Goal: Download file/media

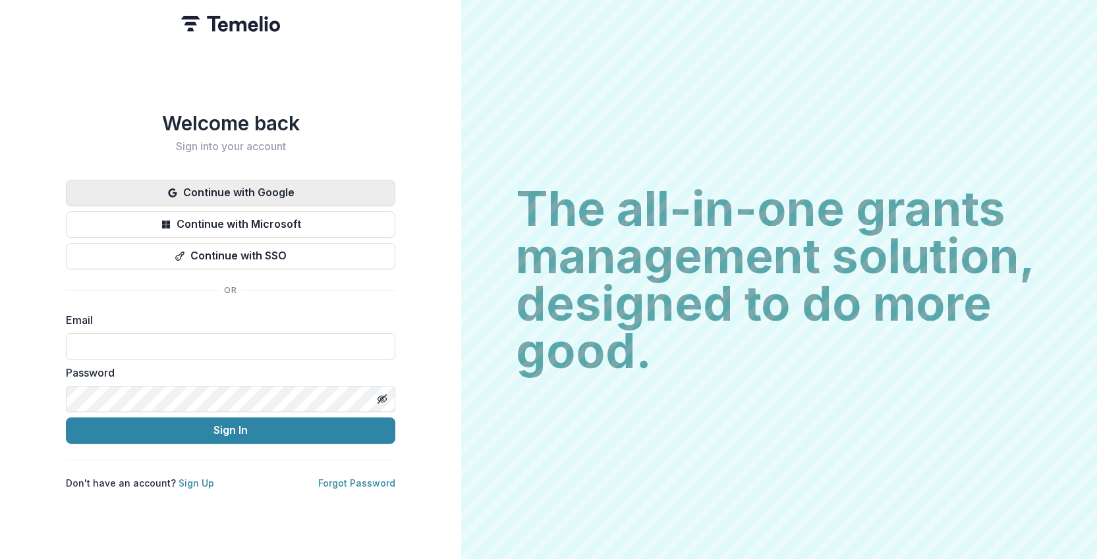
click at [251, 180] on button "Continue with Google" at bounding box center [230, 193] width 329 height 26
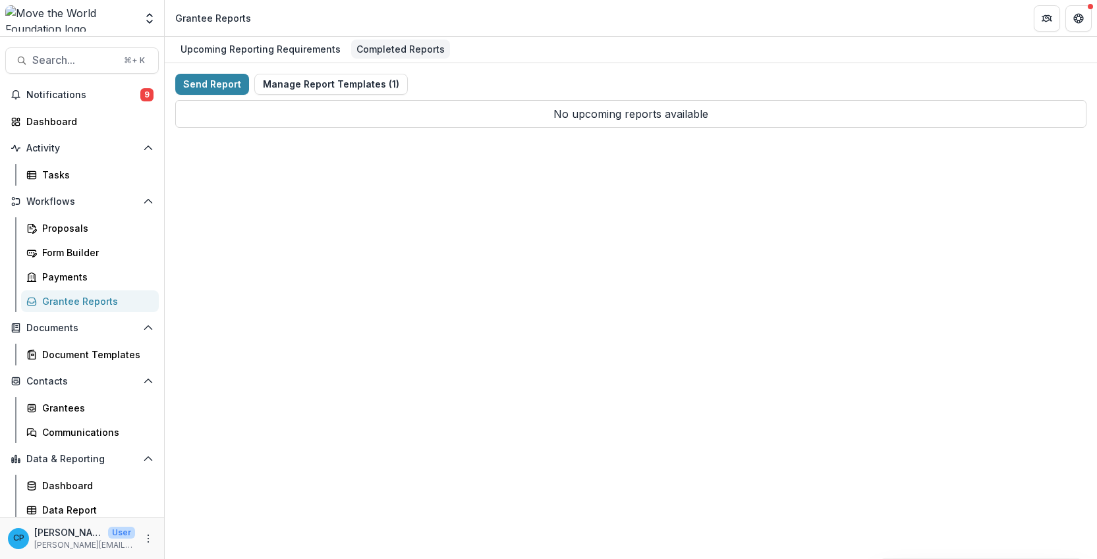
click at [368, 55] on div "Completed Reports" at bounding box center [400, 49] width 99 height 19
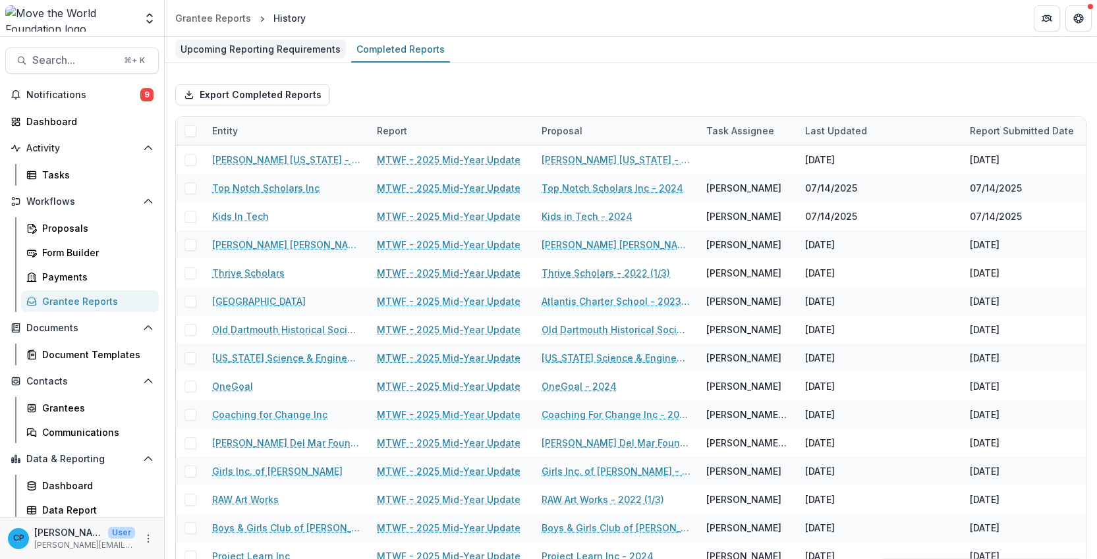
click at [287, 58] on div "Upcoming Reporting Requirements" at bounding box center [260, 49] width 171 height 19
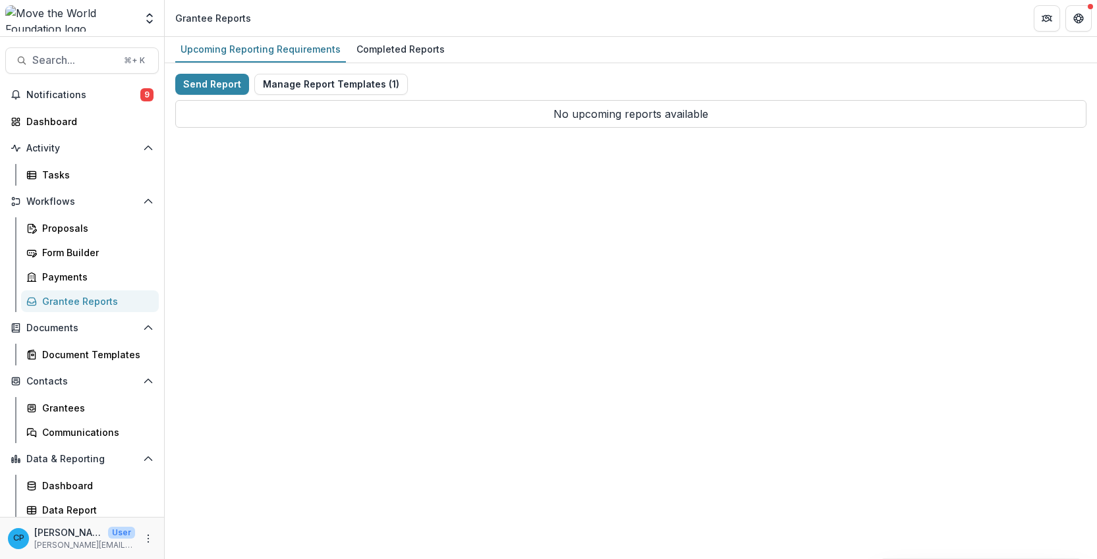
scroll to position [4, 0]
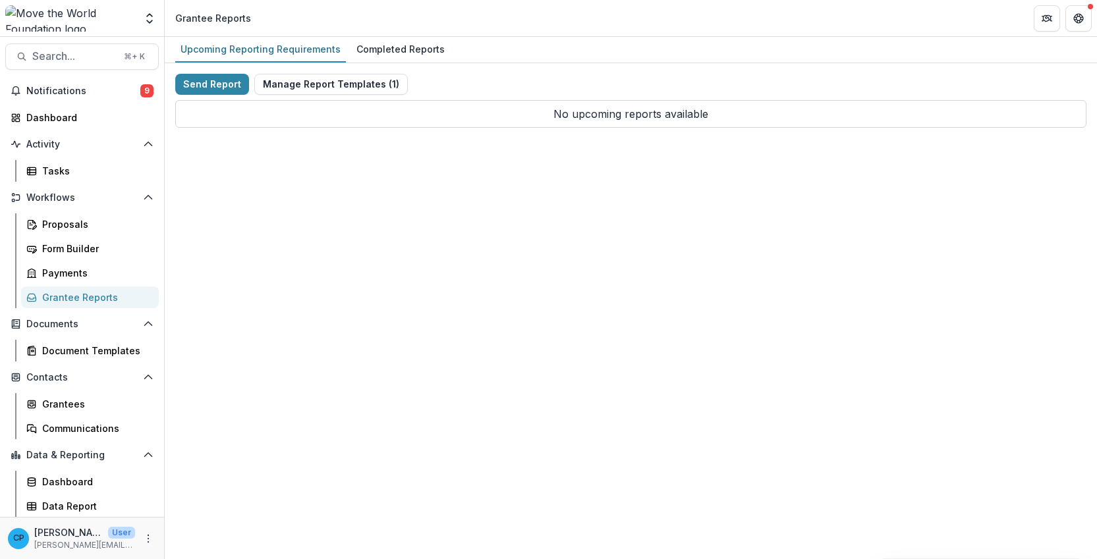
click at [67, 540] on p "[PERSON_NAME][EMAIL_ADDRESS][DOMAIN_NAME]" at bounding box center [84, 546] width 101 height 12
click at [146, 542] on icon "More" at bounding box center [148, 539] width 11 height 11
click at [212, 505] on link "User Settings" at bounding box center [231, 511] width 141 height 22
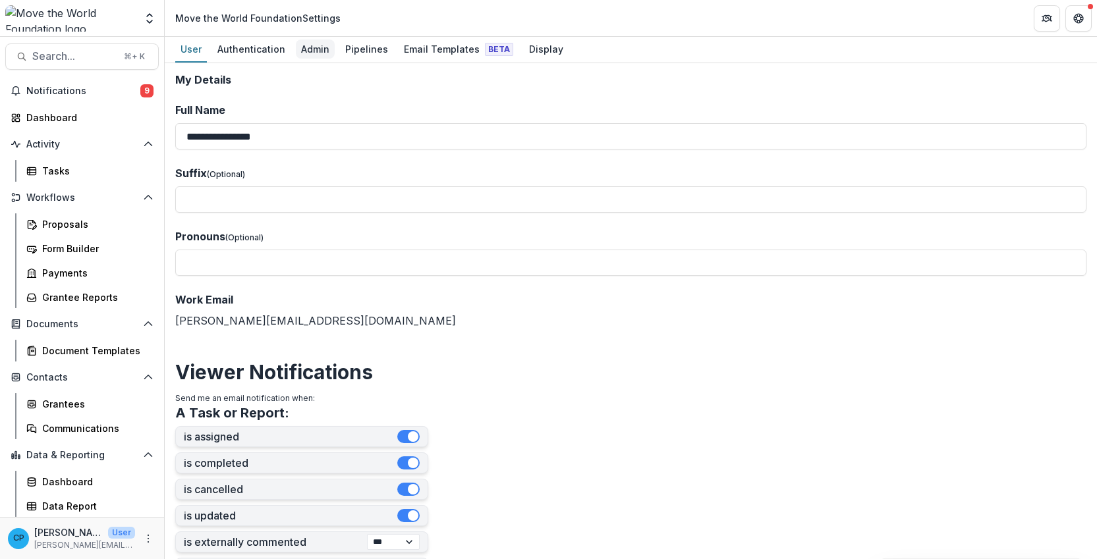
click at [312, 51] on div "Admin" at bounding box center [315, 49] width 39 height 19
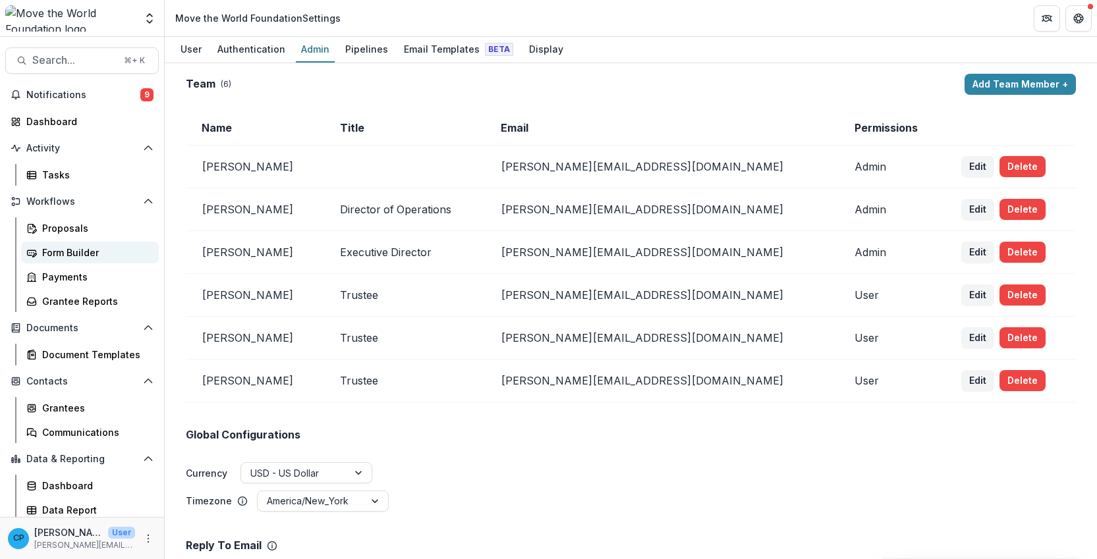
click at [81, 254] on div "Form Builder" at bounding box center [95, 253] width 106 height 14
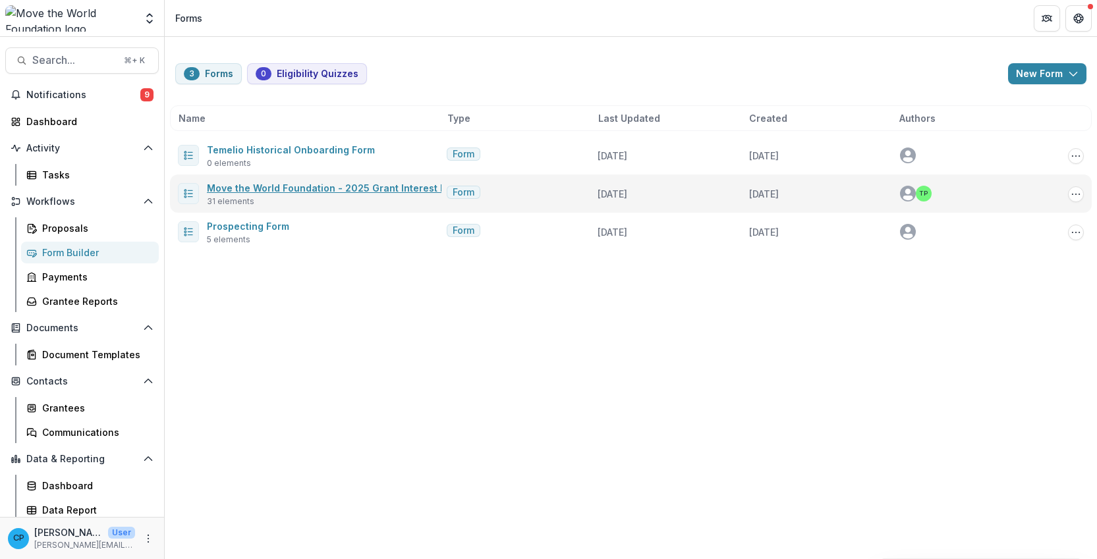
click at [337, 191] on link "Move the World Foundation - 2025 Grant Interest Form" at bounding box center [335, 187] width 256 height 11
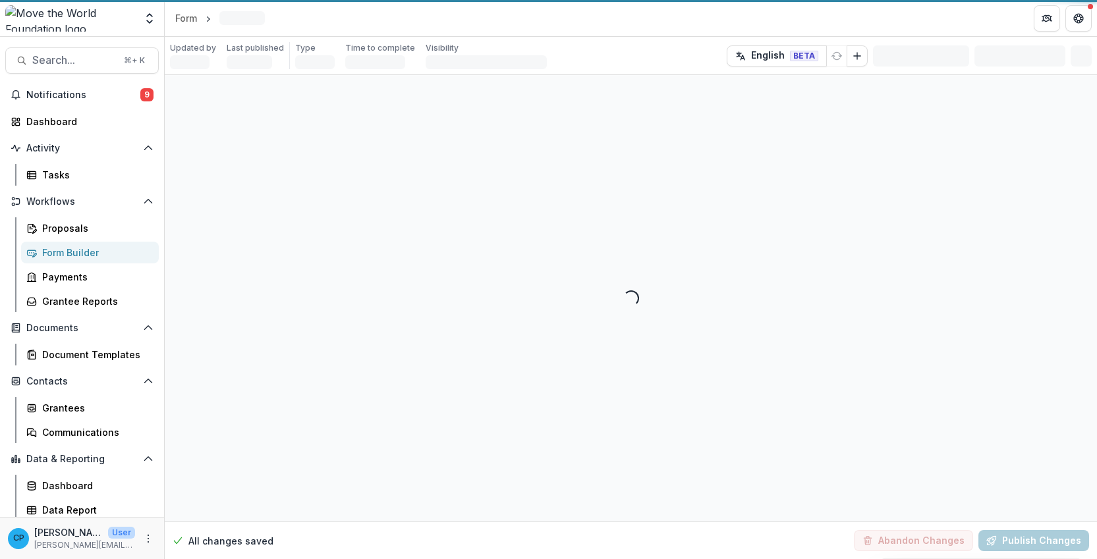
select select "********"
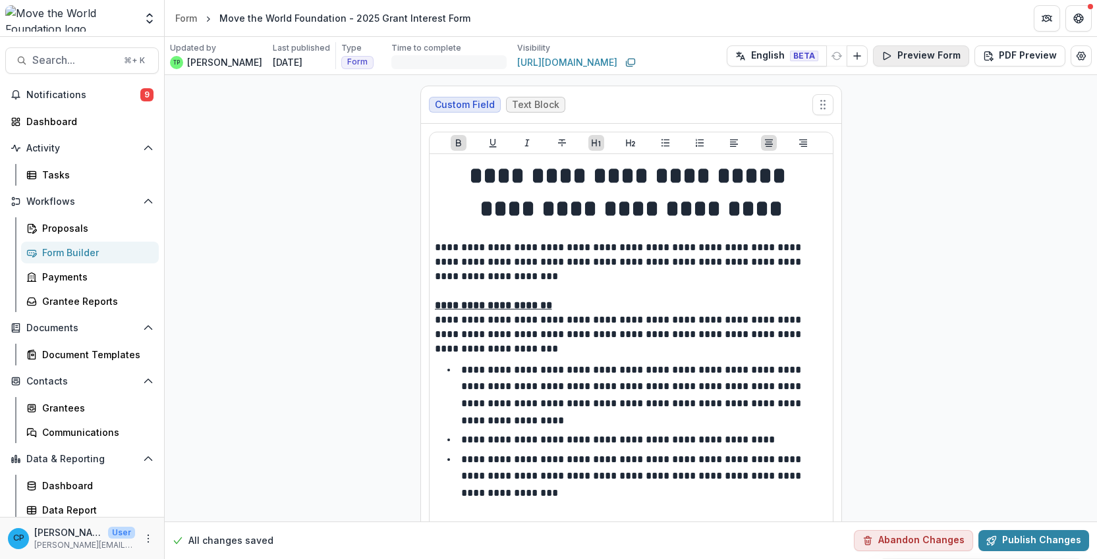
click at [922, 56] on button "Preview Form" at bounding box center [921, 55] width 96 height 21
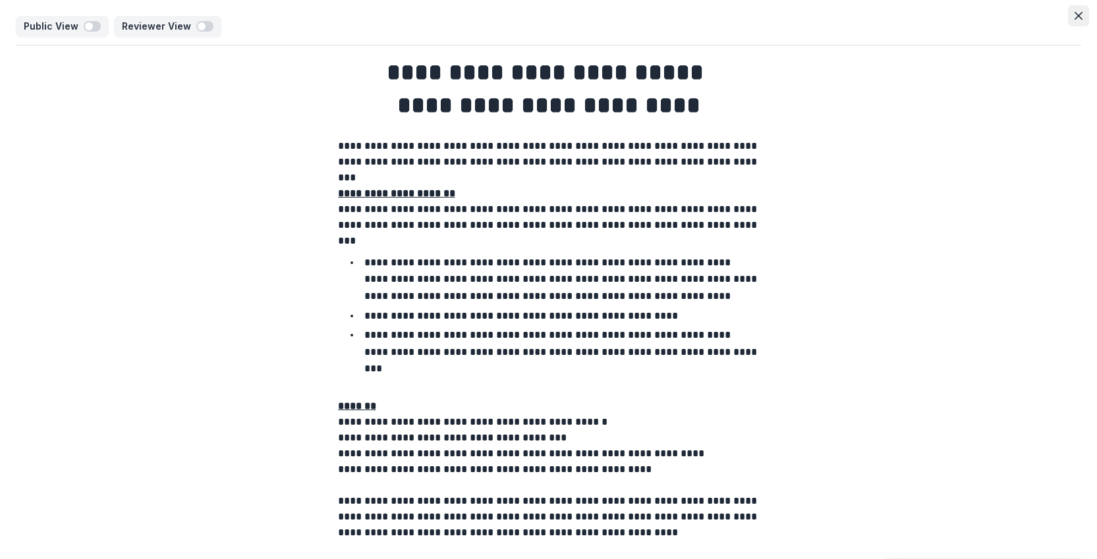
click at [1075, 18] on icon "Close" at bounding box center [1079, 16] width 8 height 8
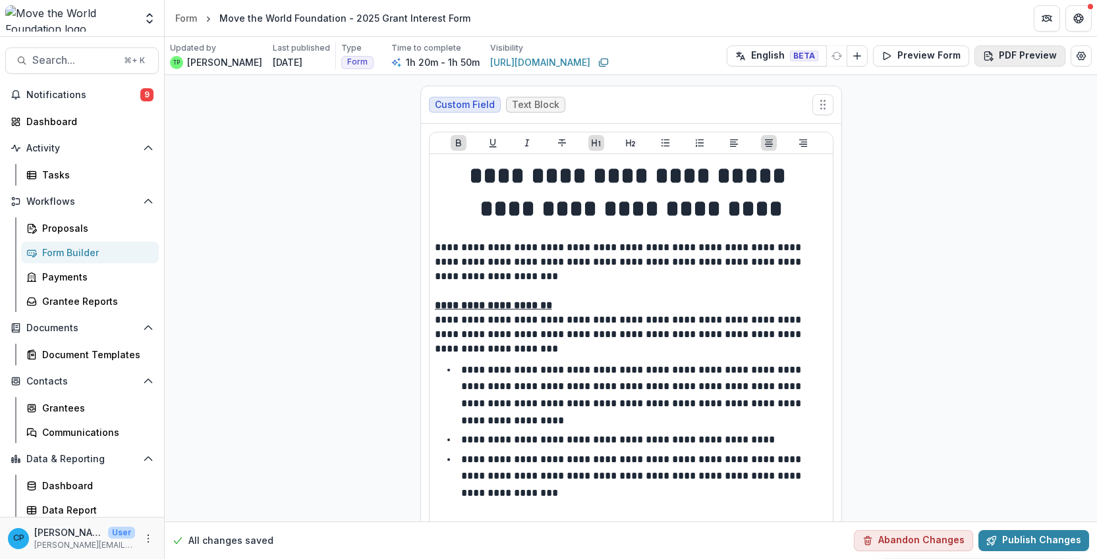
click at [1017, 59] on button "PDF Preview" at bounding box center [1019, 55] width 91 height 21
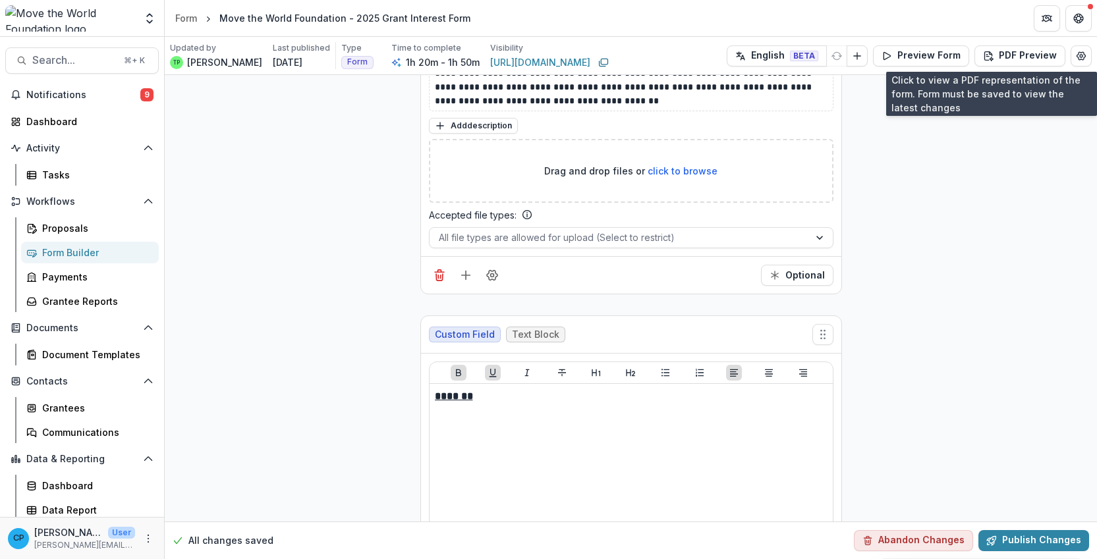
scroll to position [9695, 0]
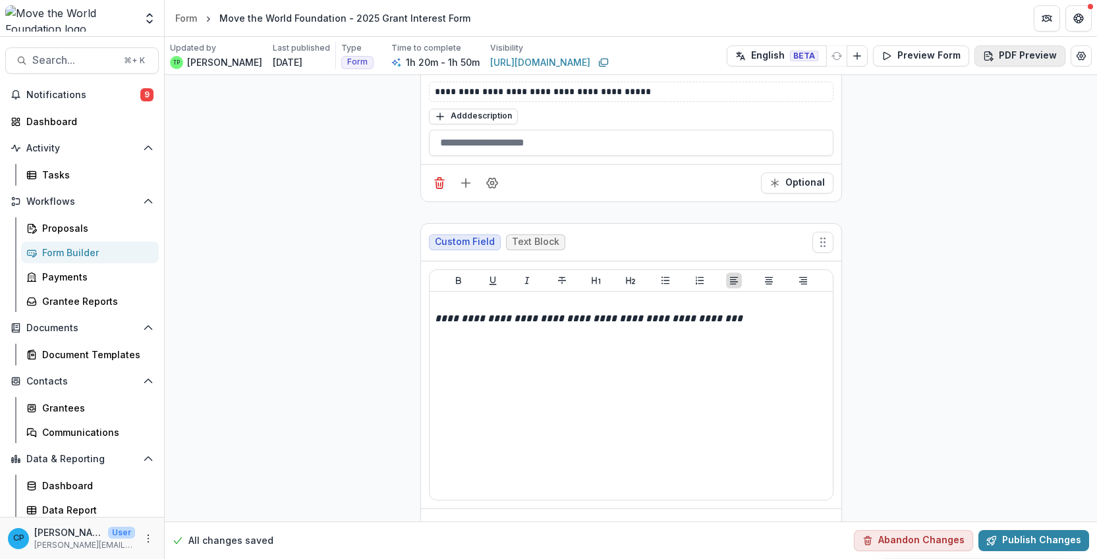
click at [1023, 55] on button "PDF Preview" at bounding box center [1019, 55] width 91 height 21
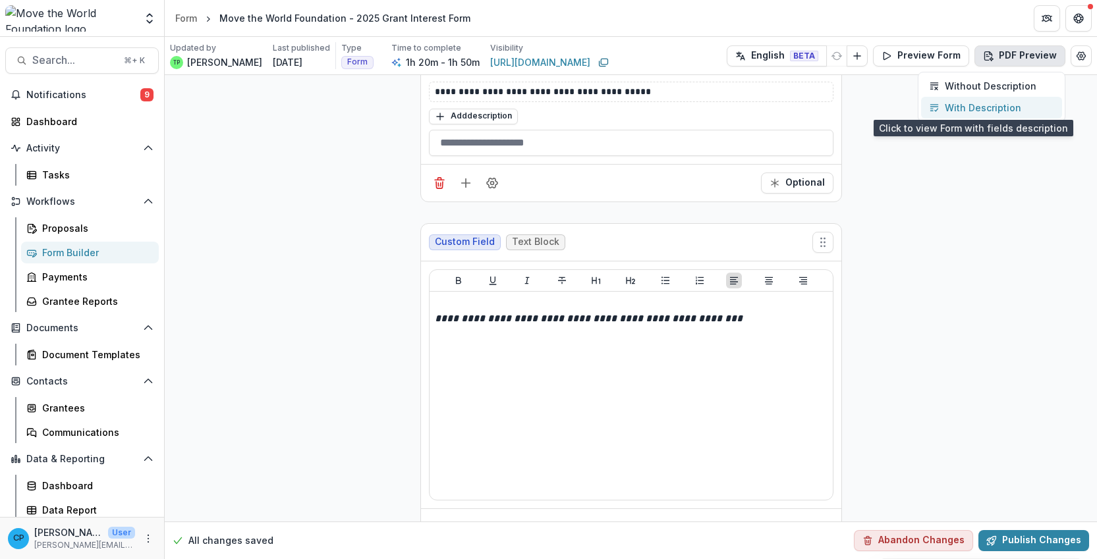
click at [989, 103] on p "With Description" at bounding box center [983, 108] width 76 height 14
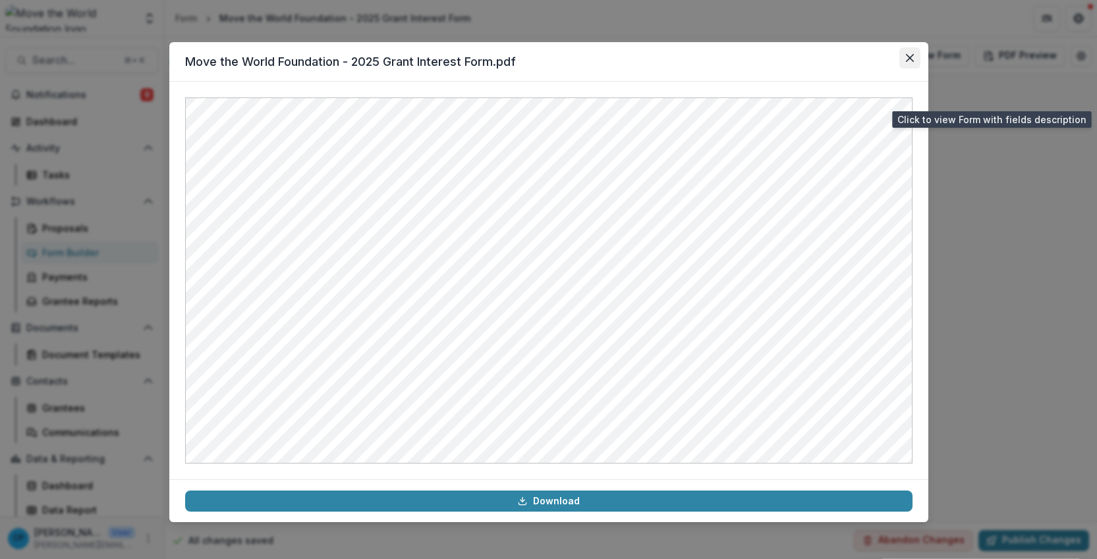
click at [909, 61] on icon "Close" at bounding box center [910, 58] width 8 height 8
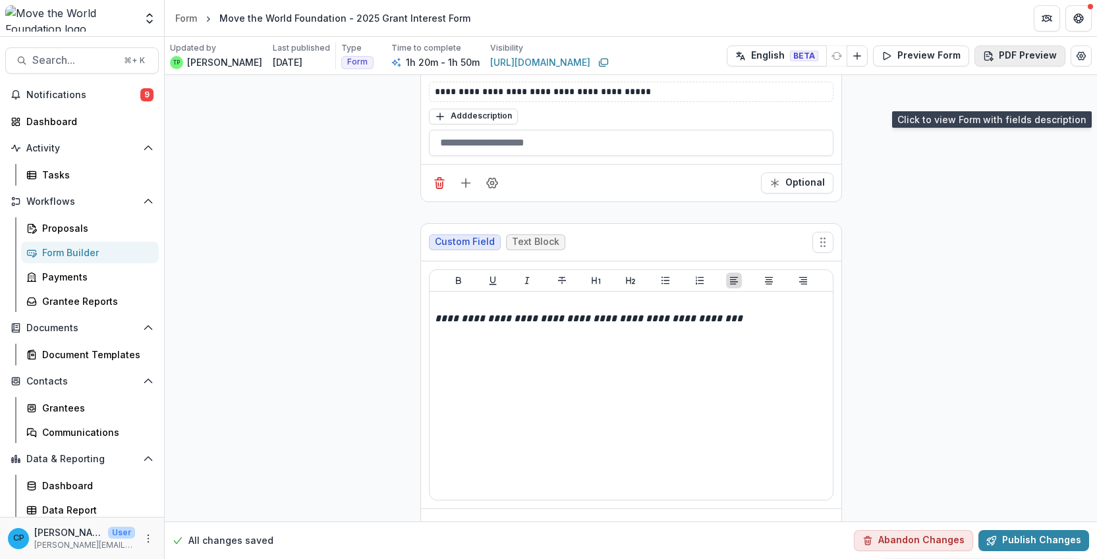
click at [1015, 58] on button "PDF Preview" at bounding box center [1019, 55] width 91 height 21
click at [974, 84] on p "Without Description" at bounding box center [991, 86] width 92 height 14
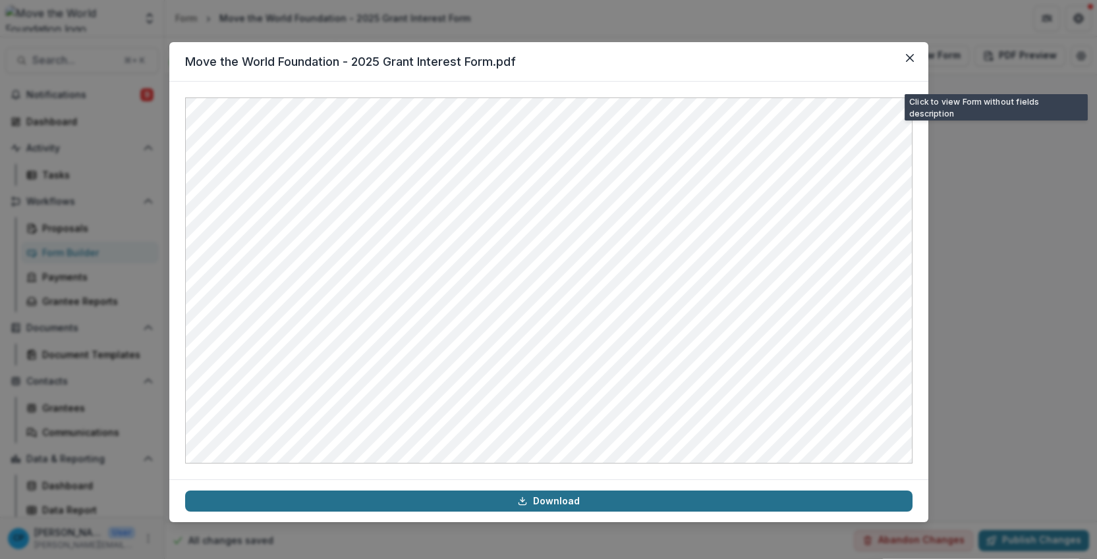
click at [516, 505] on link "Download" at bounding box center [548, 501] width 727 height 21
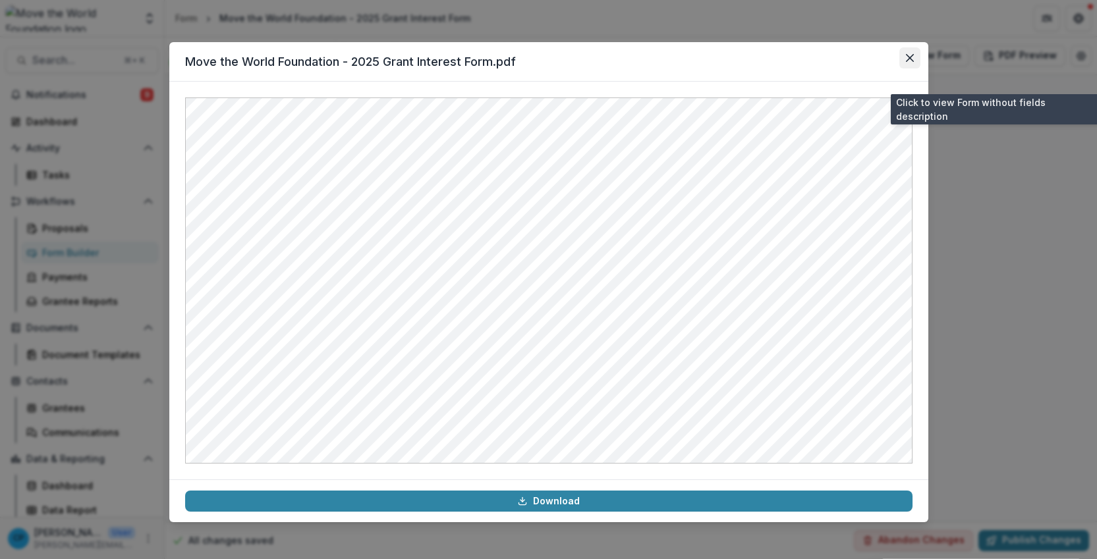
click at [910, 60] on icon "Close" at bounding box center [910, 58] width 8 height 8
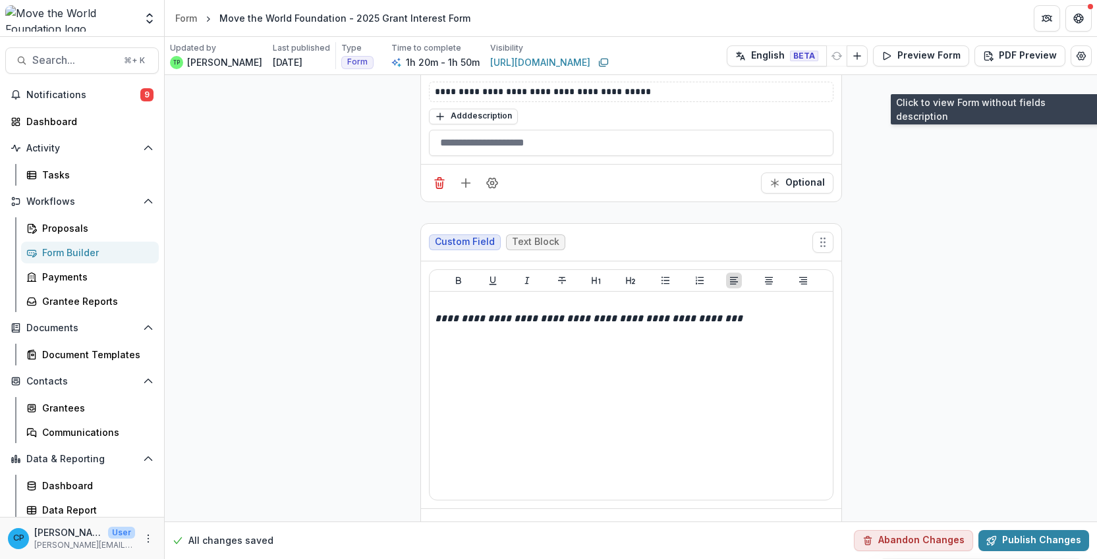
click at [92, 261] on link "Form Builder" at bounding box center [90, 253] width 138 height 22
